Goal: Find specific page/section: Find specific page/section

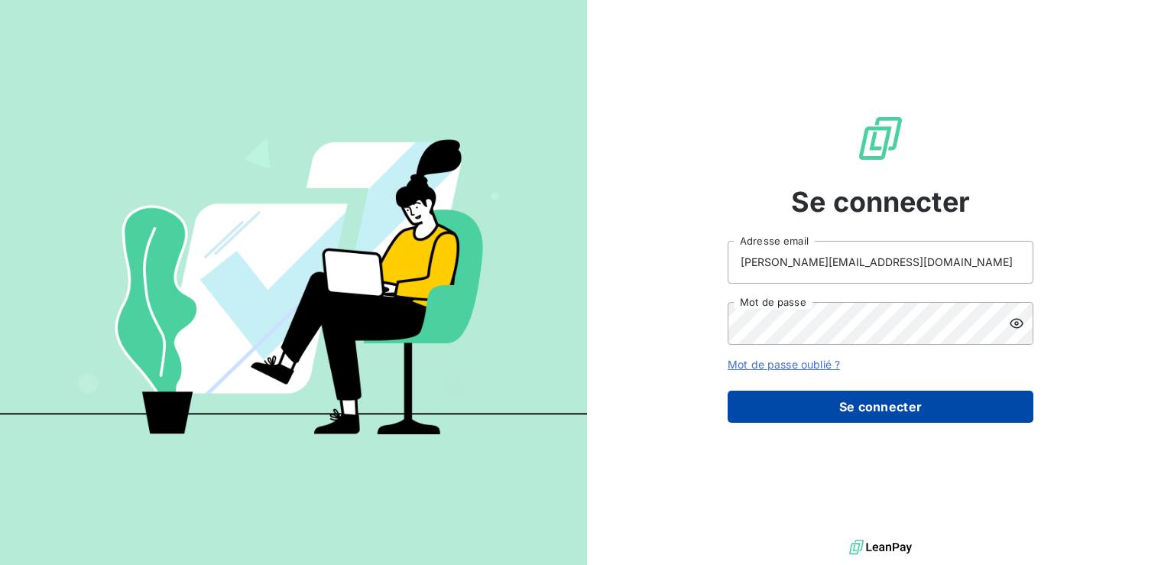
click at [904, 395] on button "Se connecter" at bounding box center [880, 406] width 306 height 32
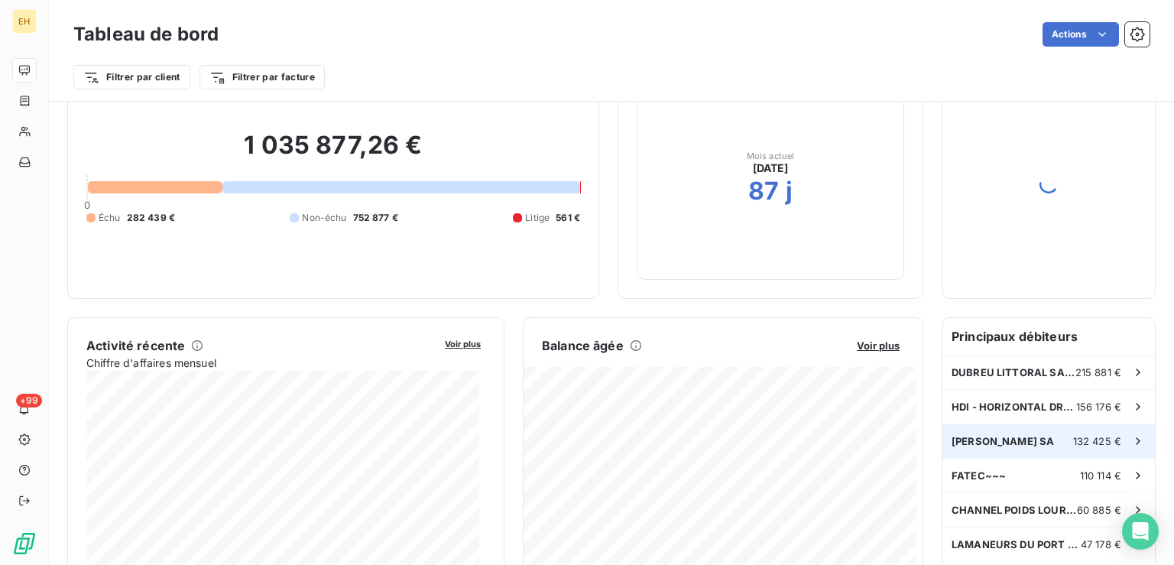
scroll to position [154, 0]
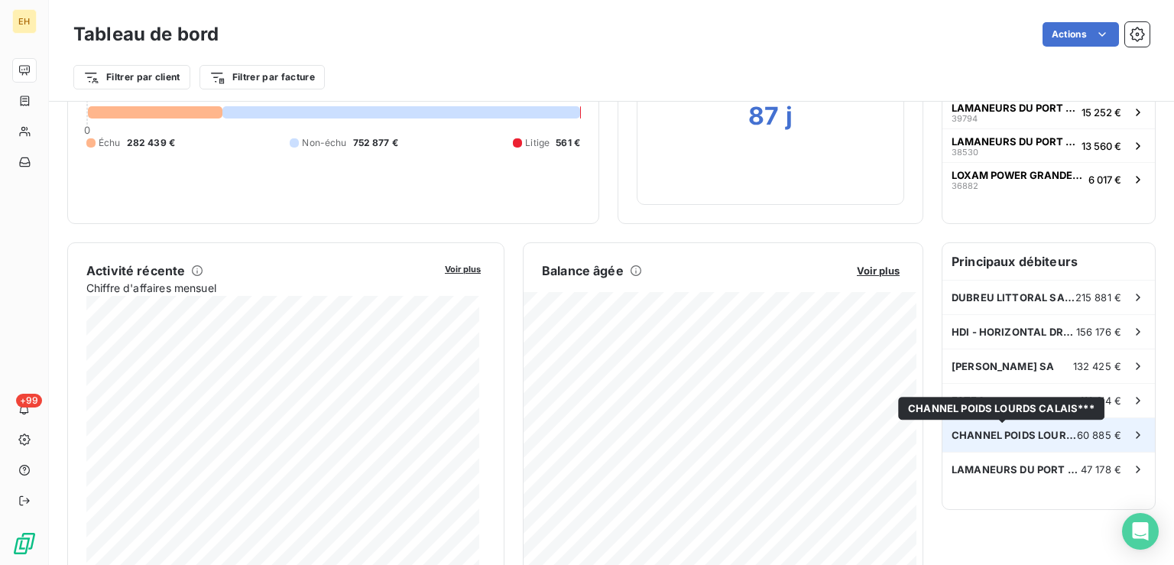
click at [1009, 432] on span "CHANNEL POIDS LOURDS CALAIS***" at bounding box center [1013, 435] width 125 height 12
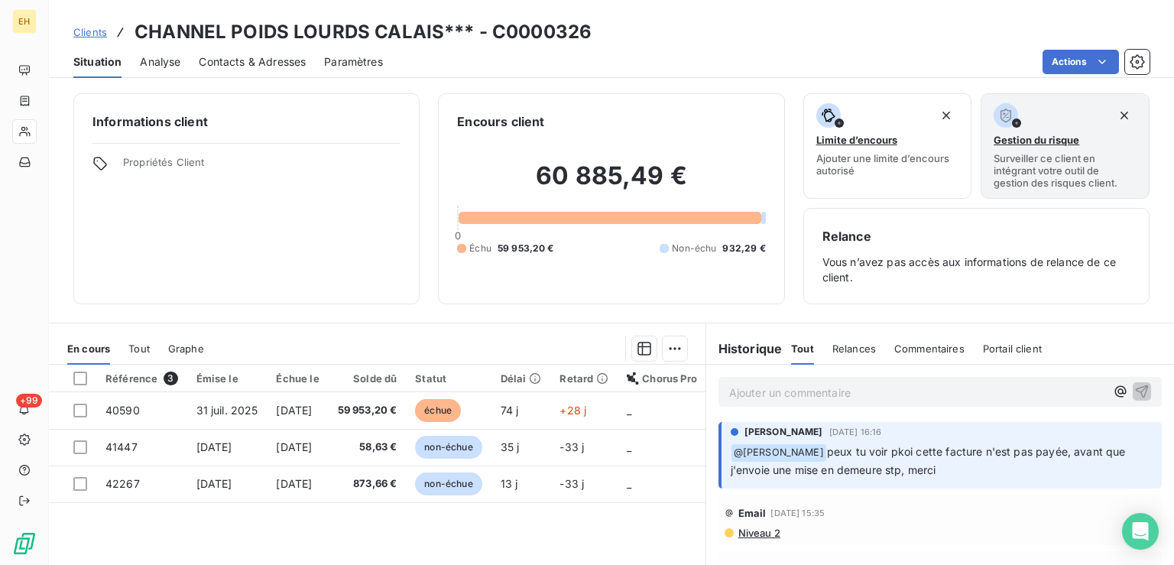
scroll to position [76, 0]
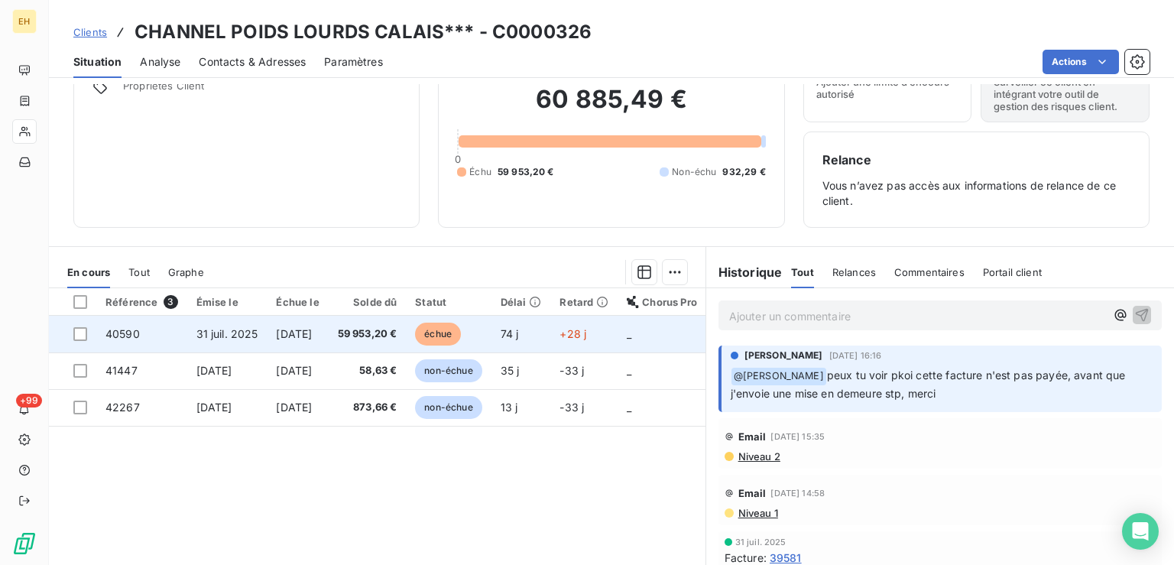
click at [397, 332] on span "59 953,20 €" at bounding box center [368, 333] width 60 height 15
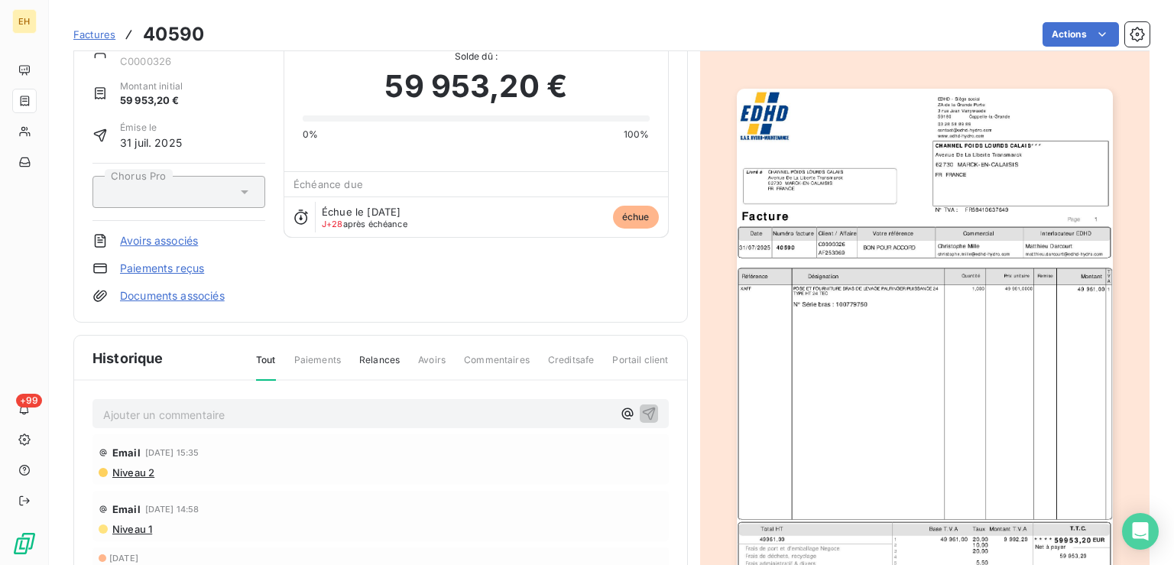
scroll to position [77, 0]
